Goal: Information Seeking & Learning: Find specific fact

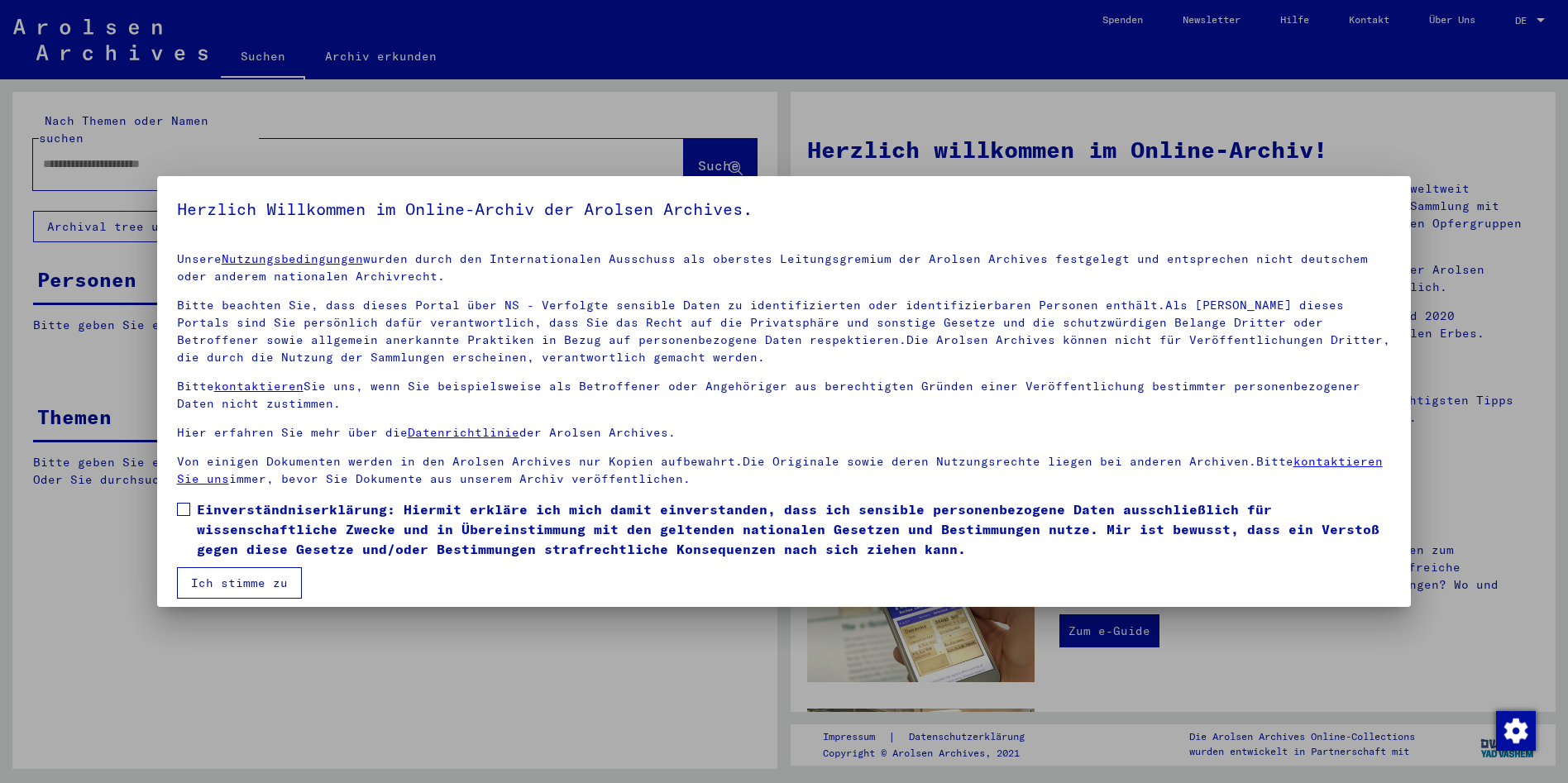
click at [229, 576] on button "Ich stimme zu" at bounding box center [240, 583] width 125 height 31
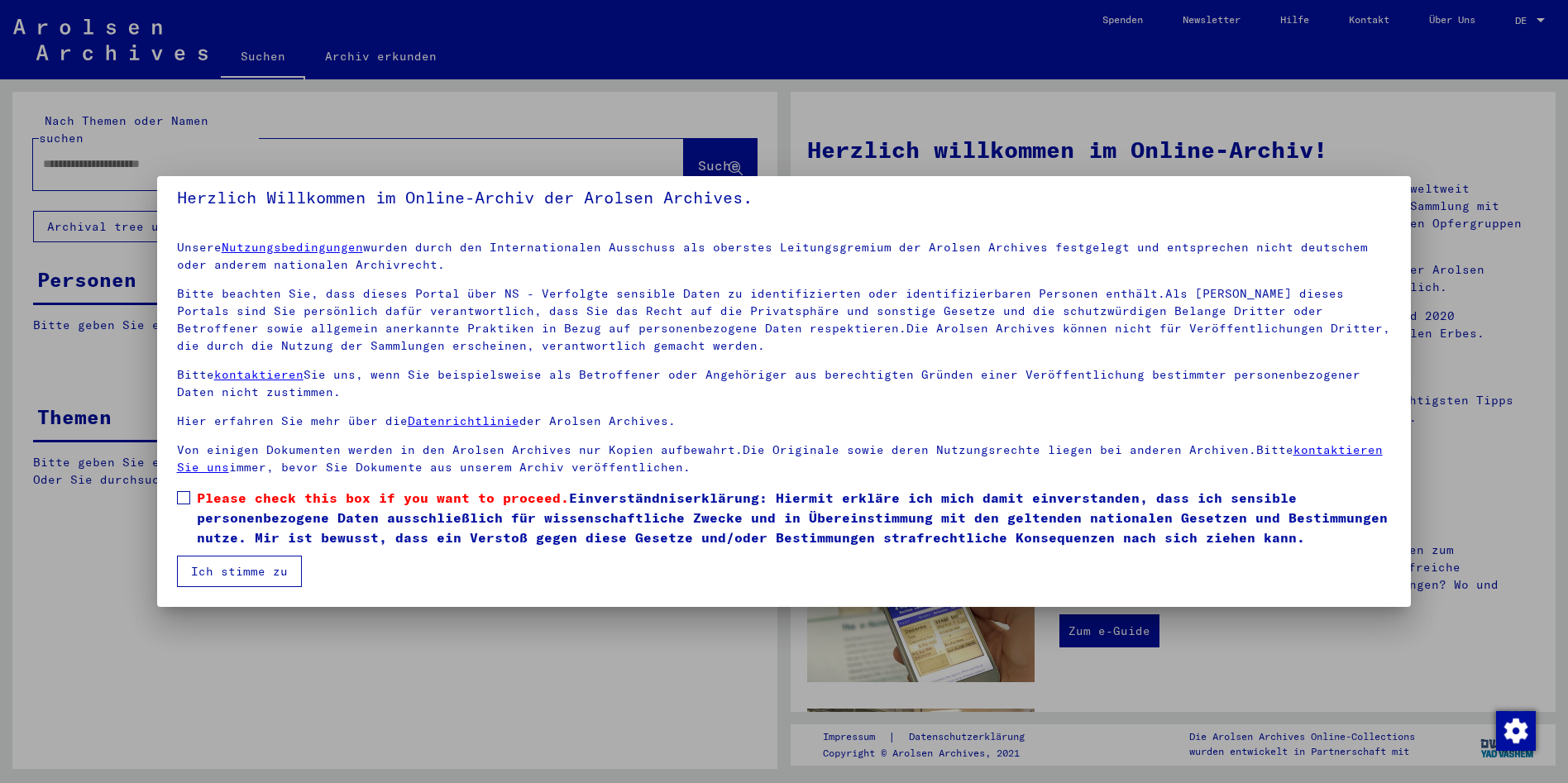
click at [185, 495] on span at bounding box center [183, 498] width 13 height 13
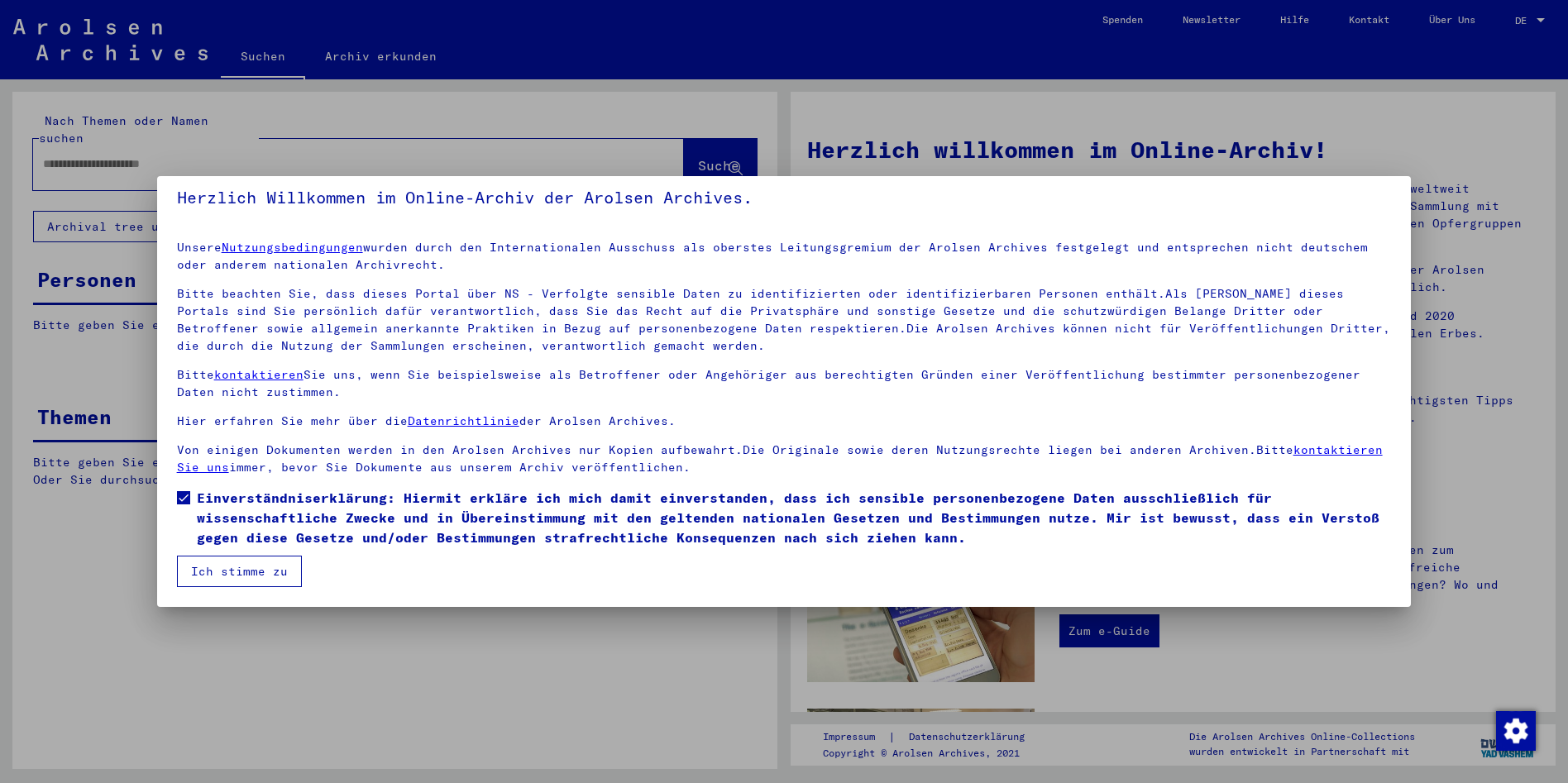
click at [243, 564] on button "Ich stimme zu" at bounding box center [240, 571] width 125 height 31
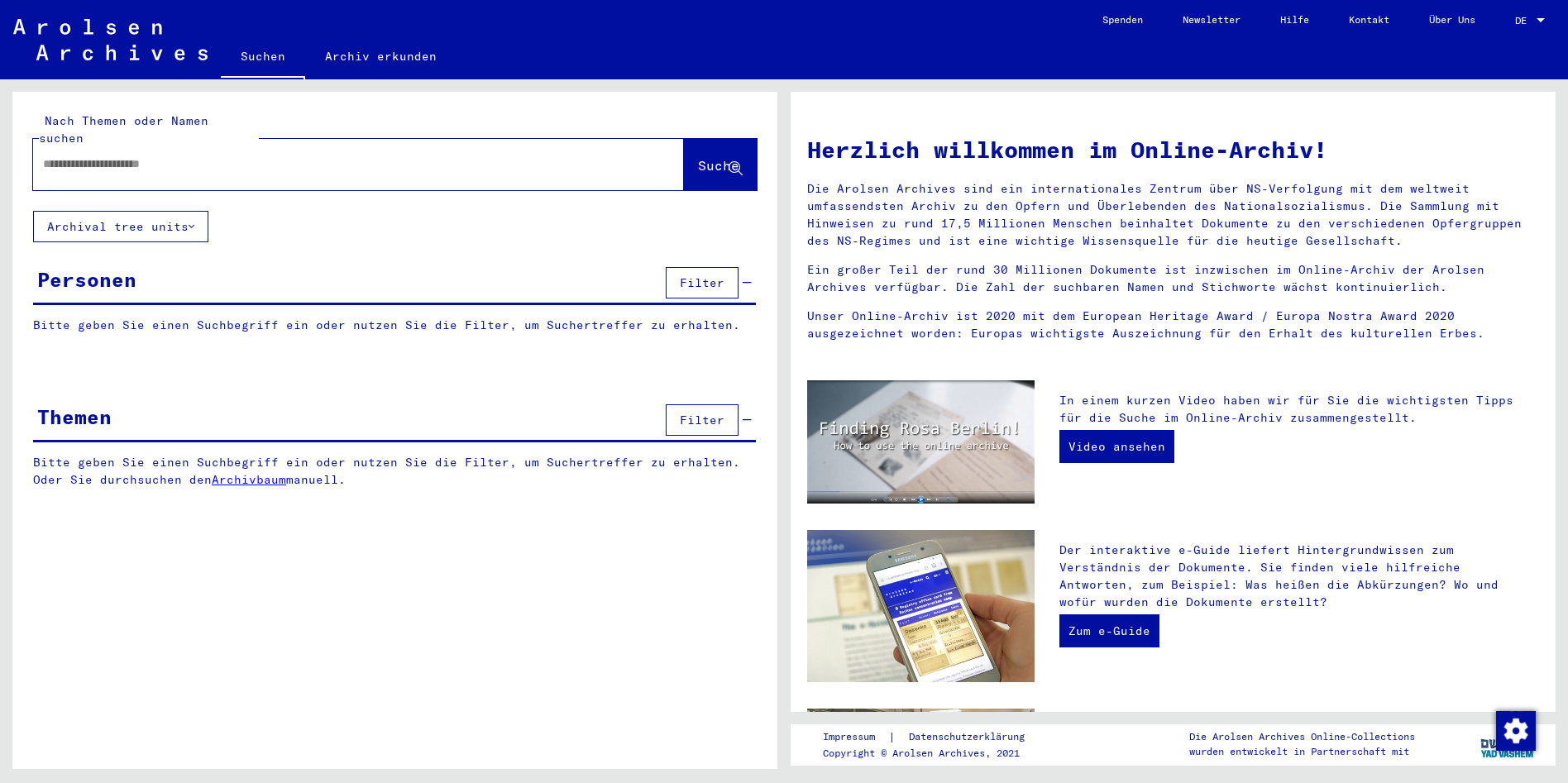
click at [115, 268] on div "Personen" at bounding box center [87, 279] width 99 height 30
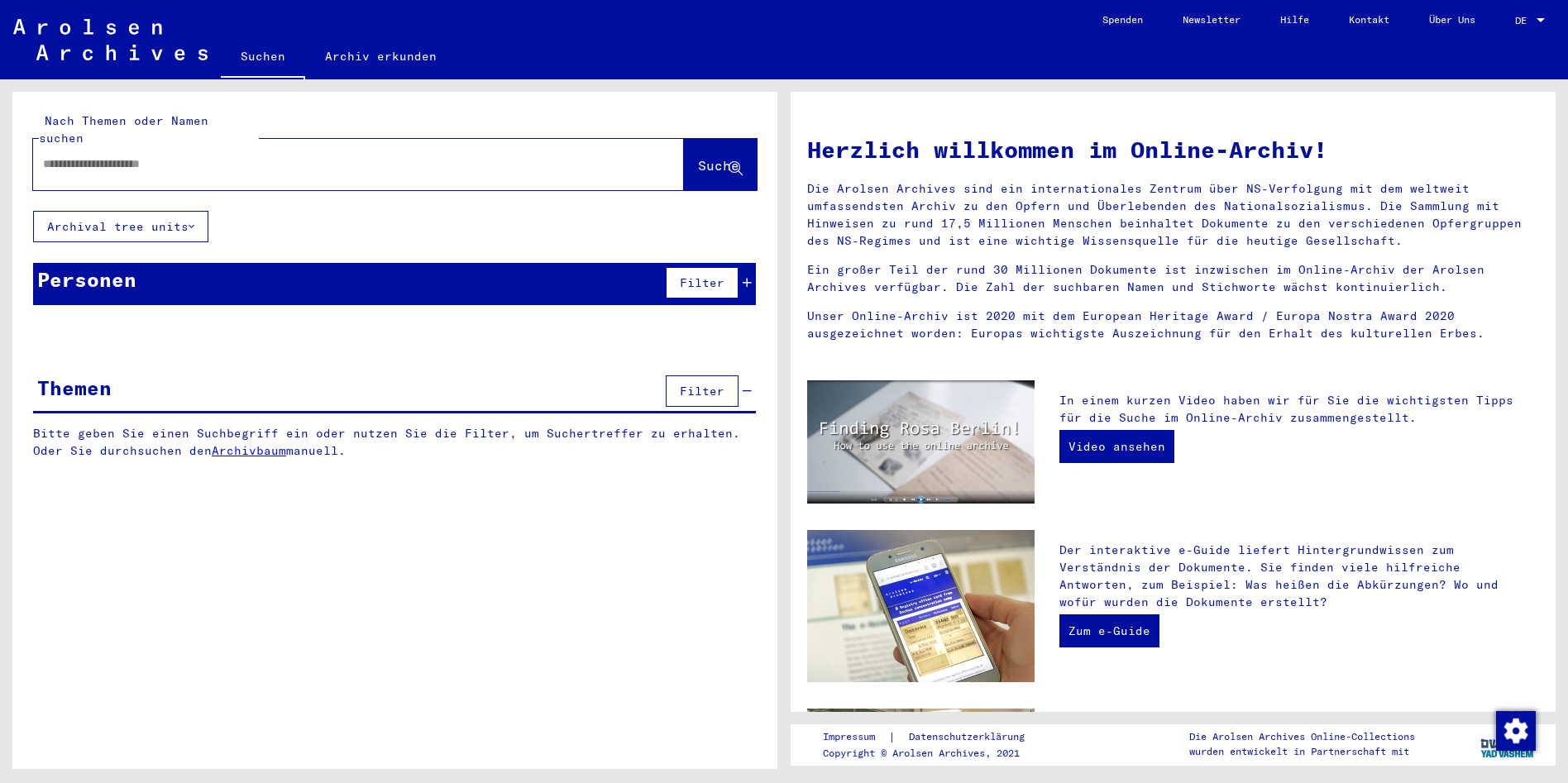
click at [116, 265] on div "Personen" at bounding box center [87, 279] width 99 height 30
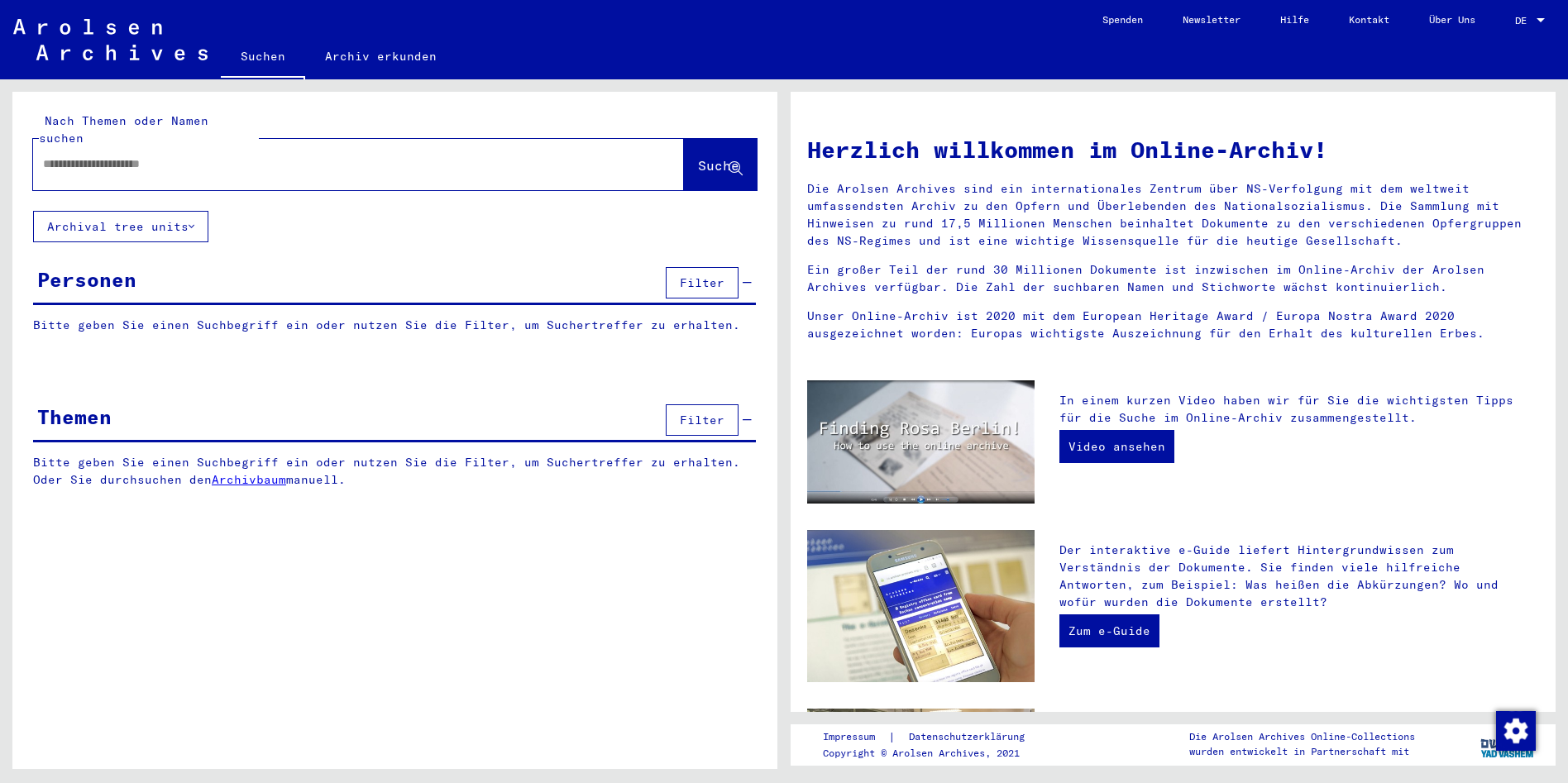
click at [116, 265] on div "Personen" at bounding box center [87, 279] width 99 height 30
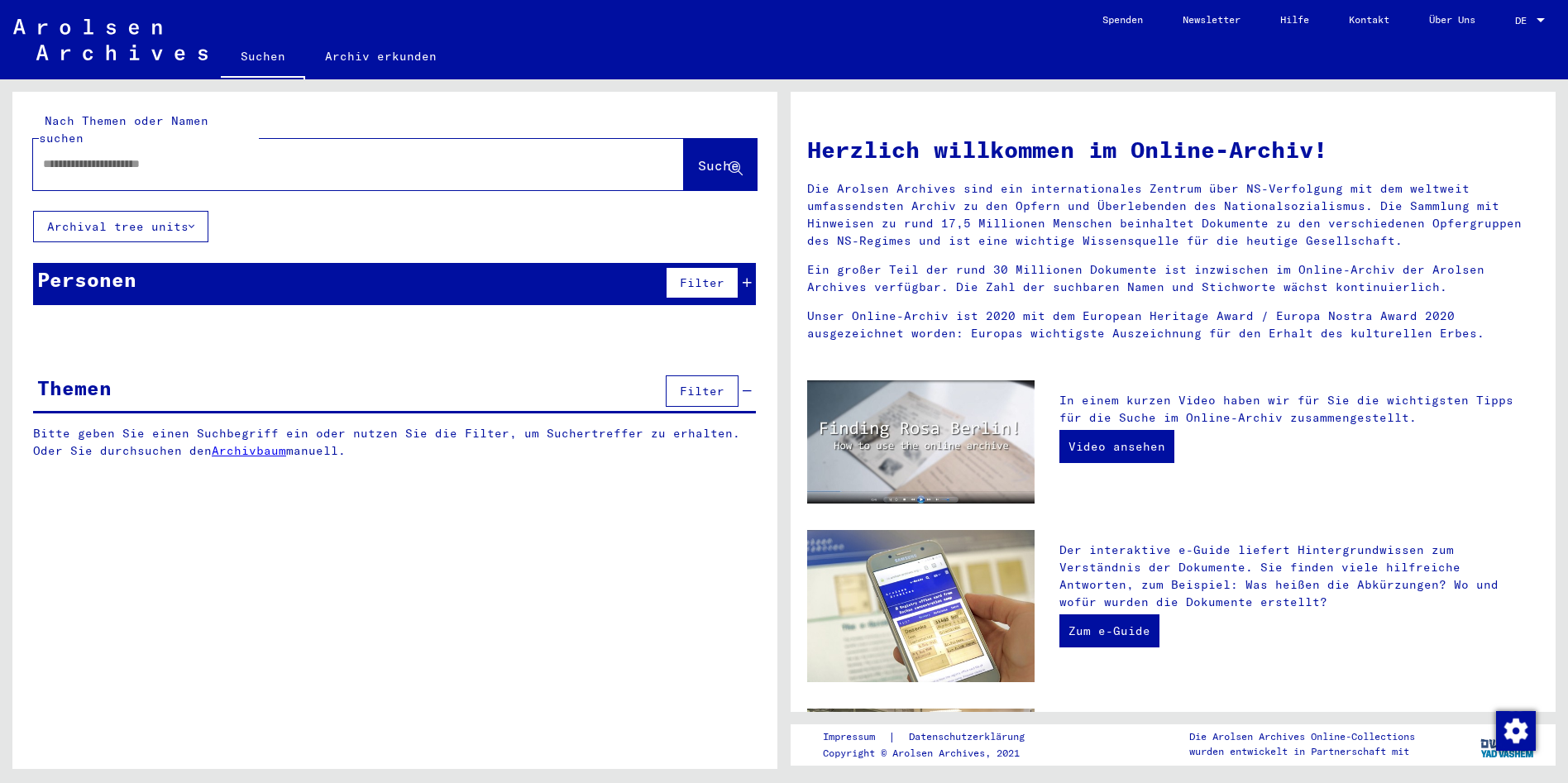
click at [170, 156] on input "text" at bounding box center [338, 164] width 592 height 17
type input "**********"
click at [698, 157] on span "Suche" at bounding box center [719, 166] width 41 height 16
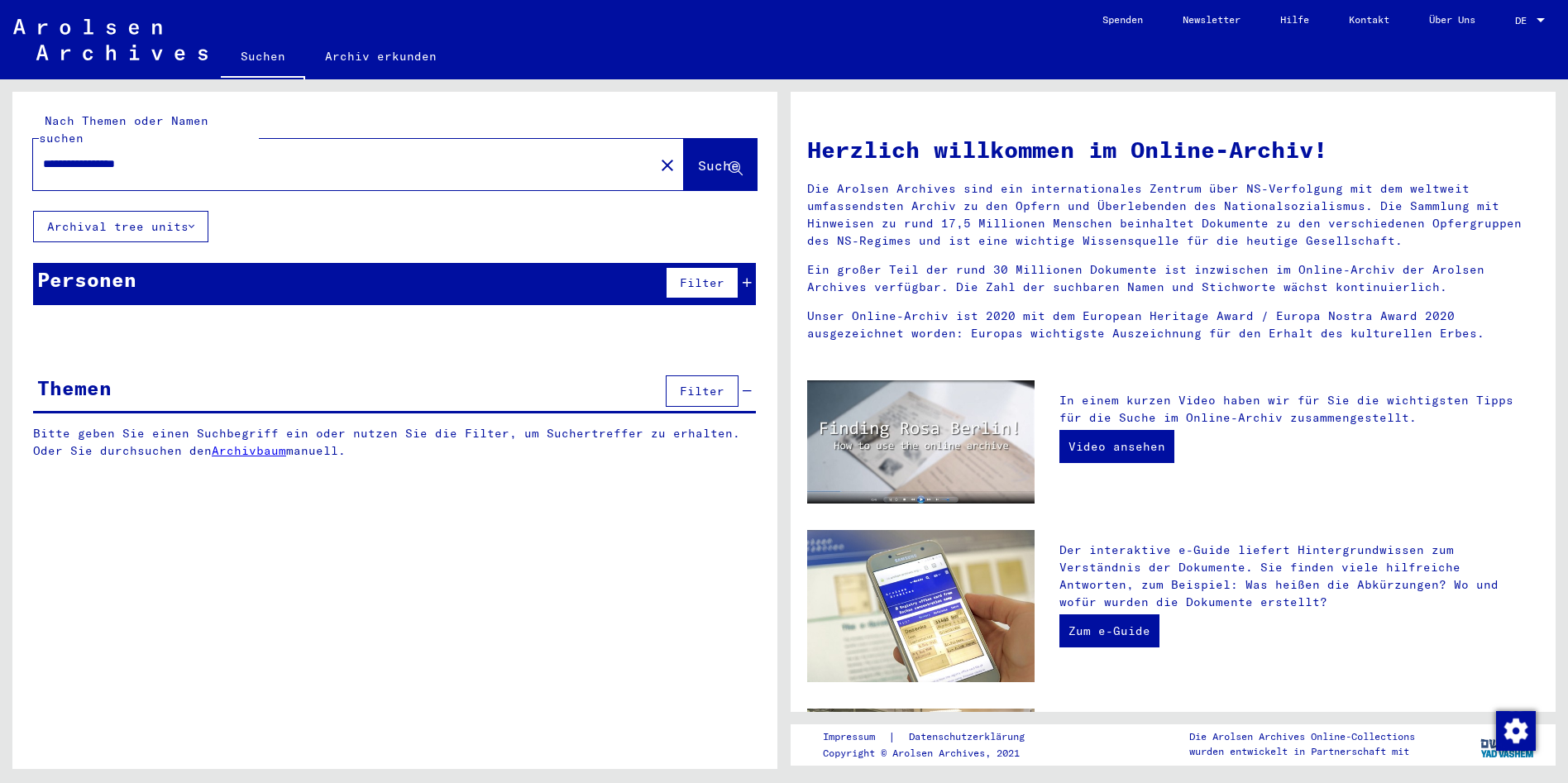
click at [702, 276] on span "Filter" at bounding box center [703, 283] width 45 height 15
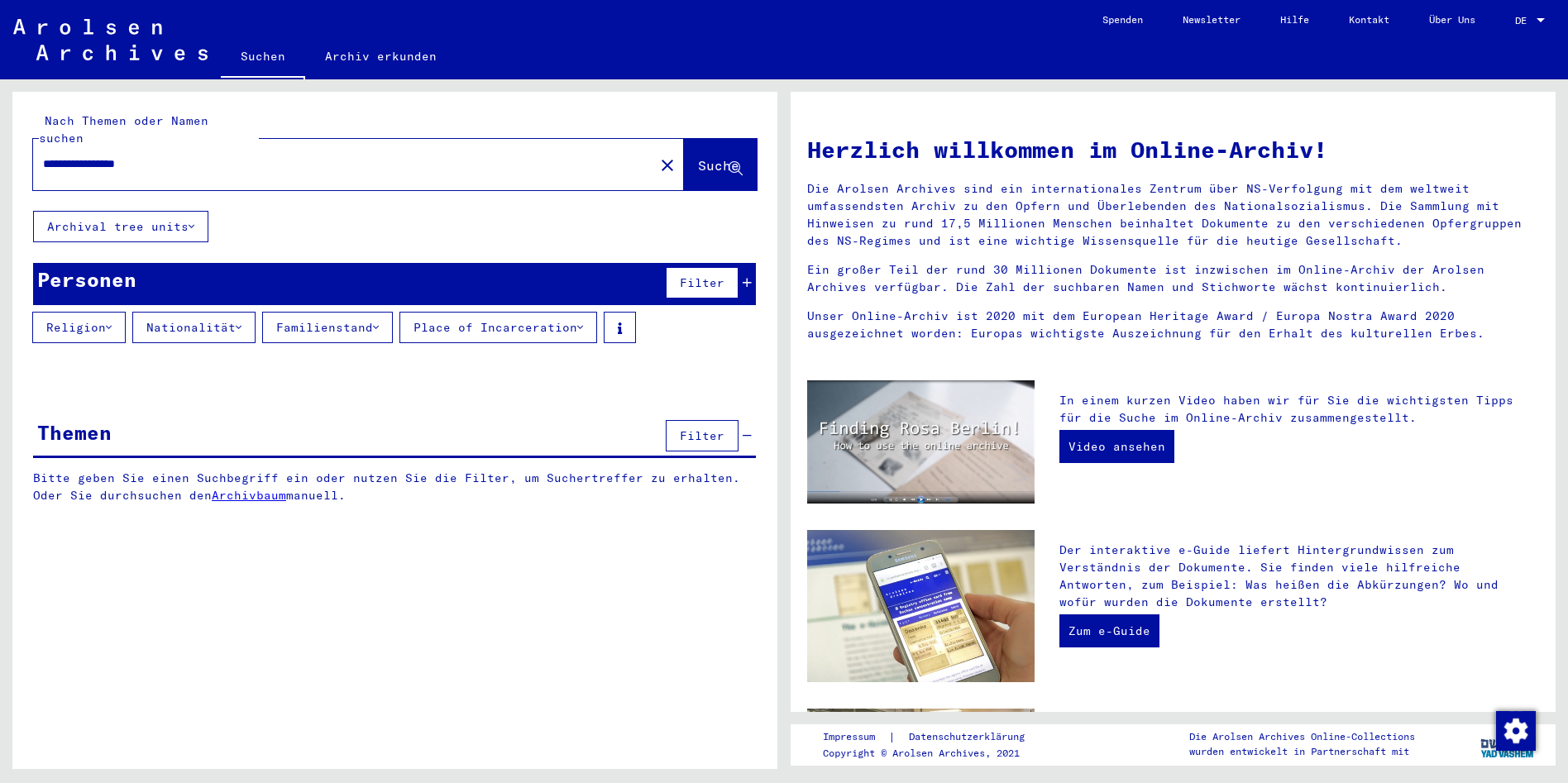
click at [242, 322] on icon at bounding box center [238, 328] width 5 height 12
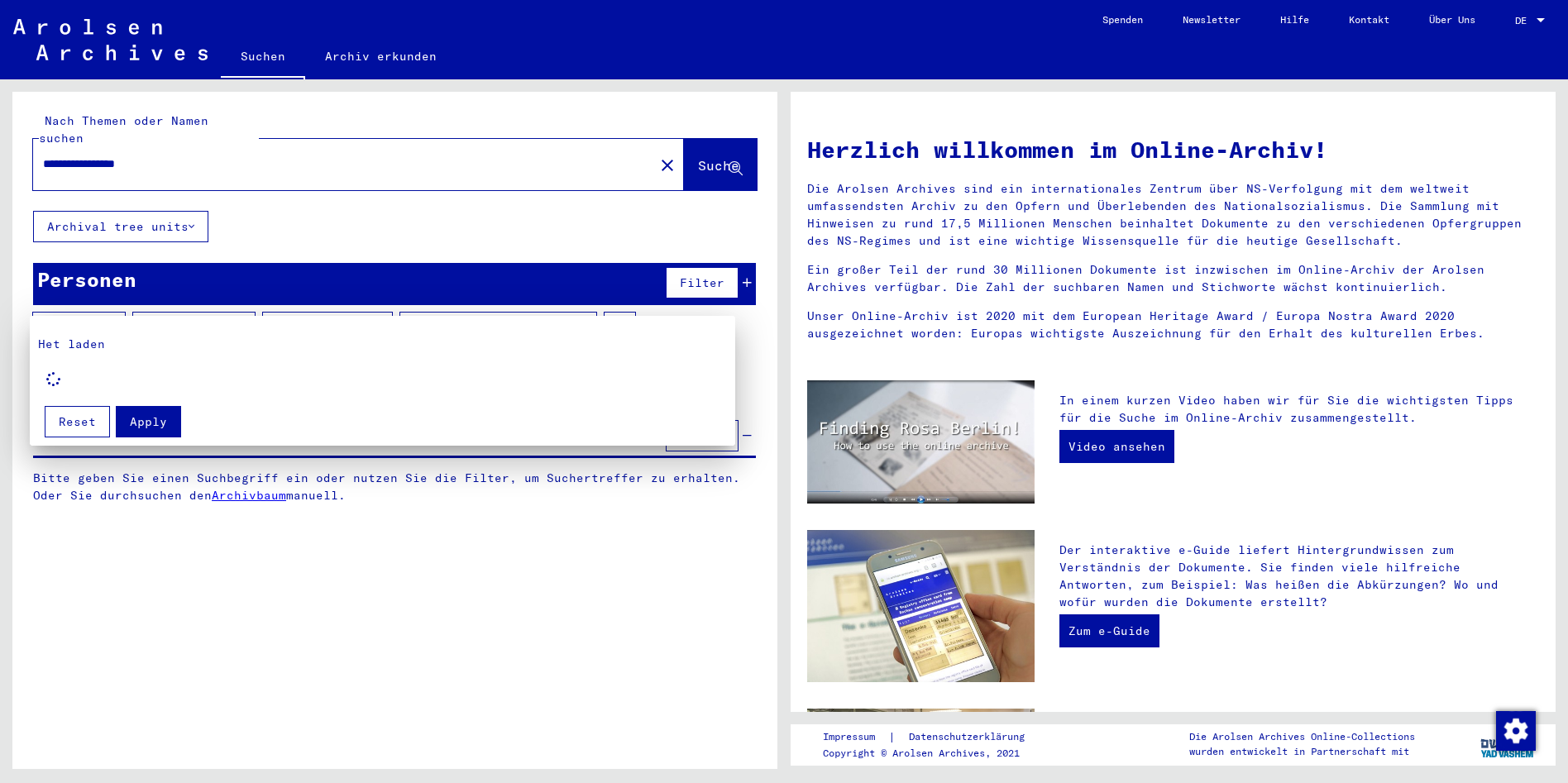
click at [244, 307] on div at bounding box center [784, 391] width 1568 height 783
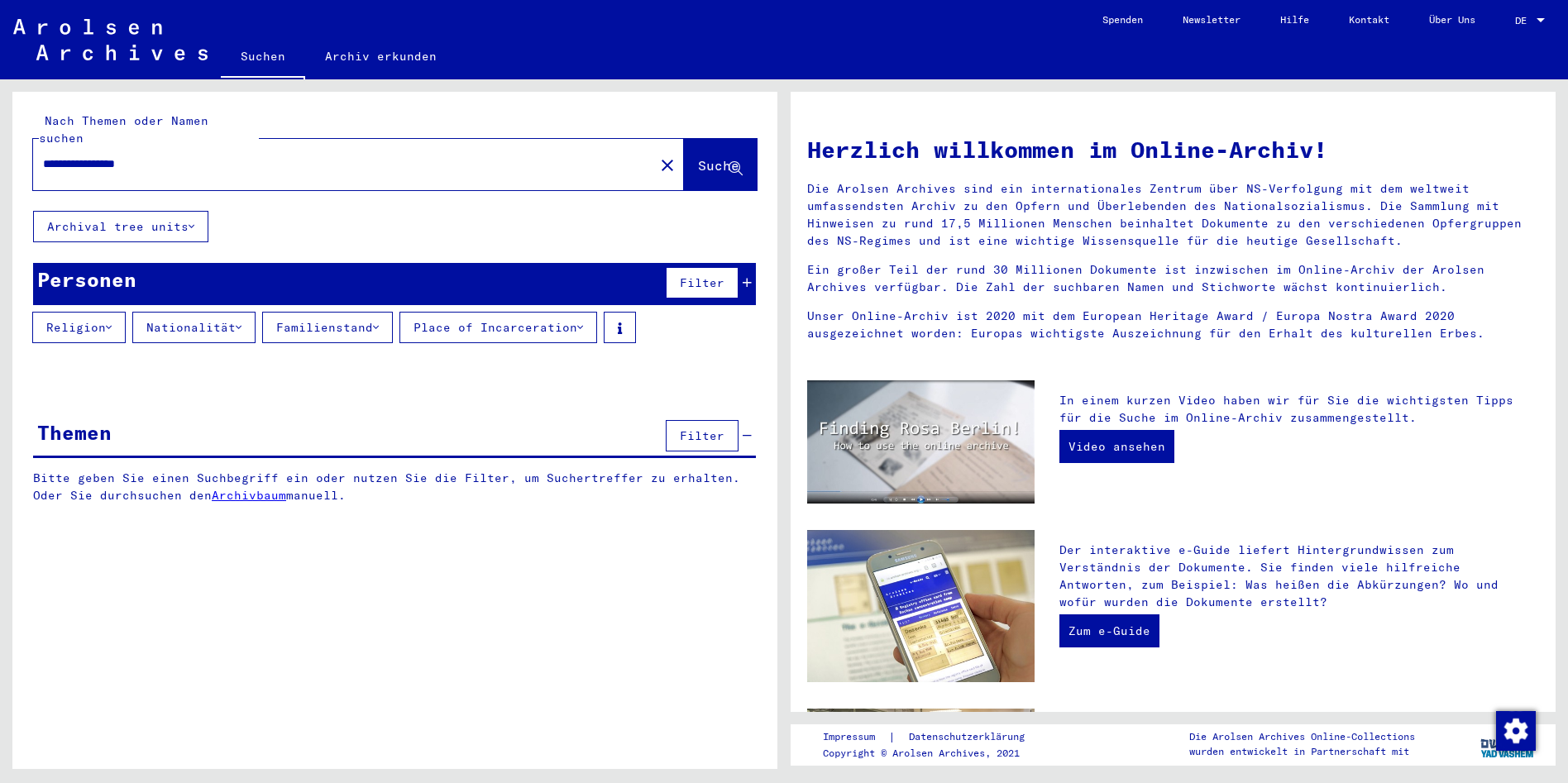
click at [242, 322] on icon at bounding box center [238, 328] width 5 height 12
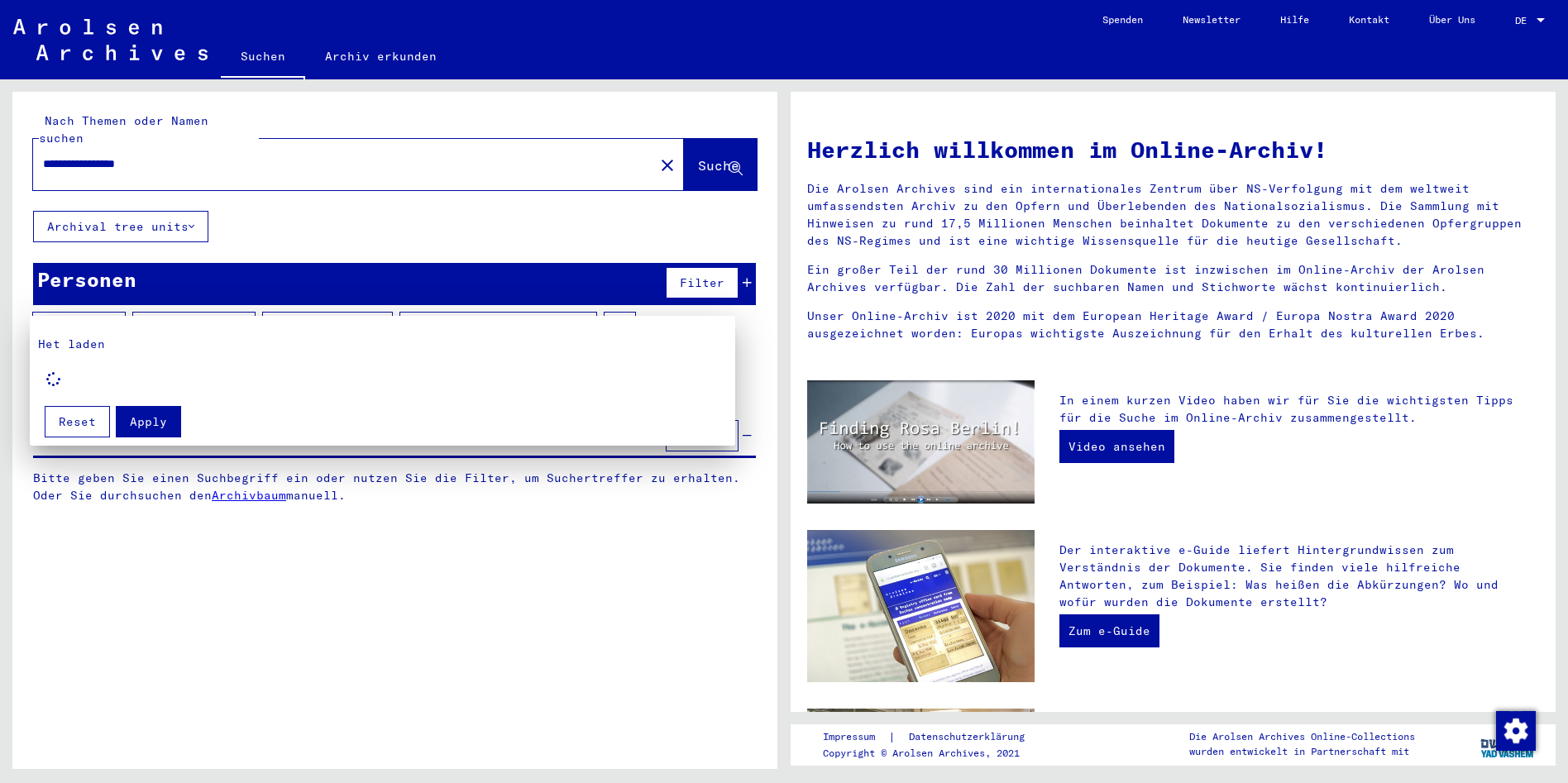
click at [245, 310] on div at bounding box center [784, 391] width 1568 height 783
